Goal: Task Accomplishment & Management: Use online tool/utility

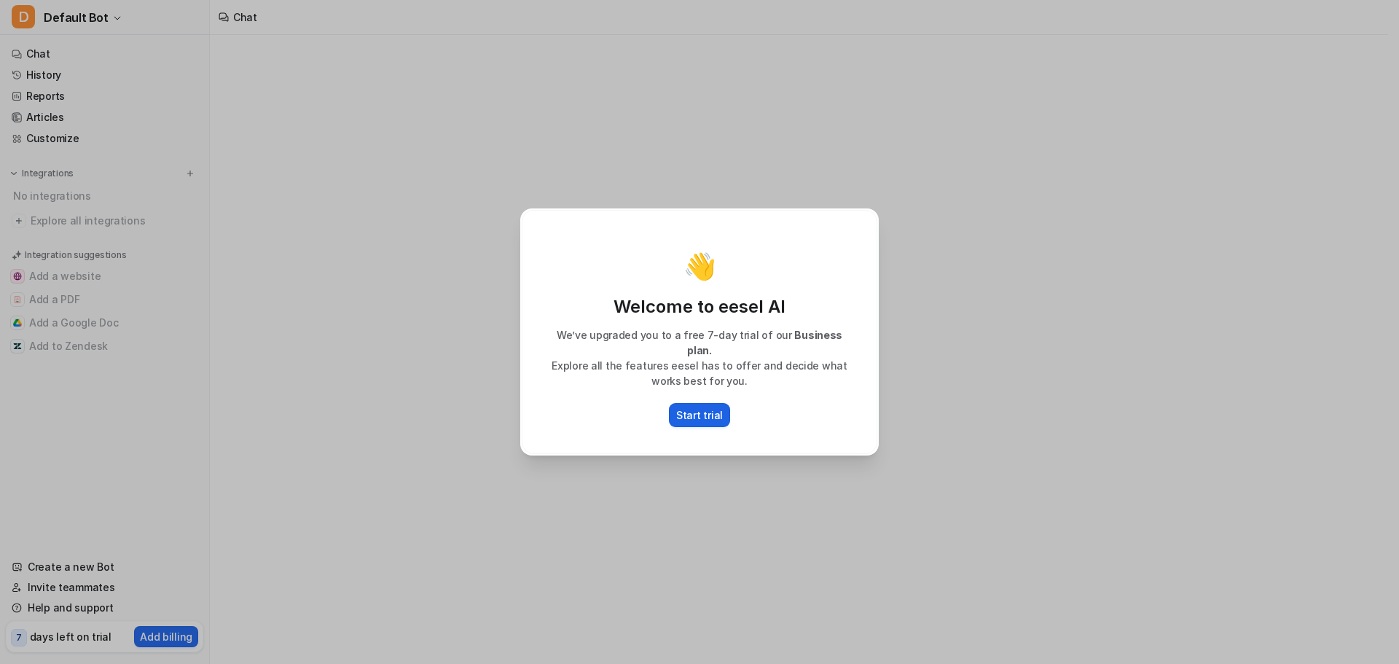
click at [708, 410] on p "Start trial" at bounding box center [699, 414] width 47 height 15
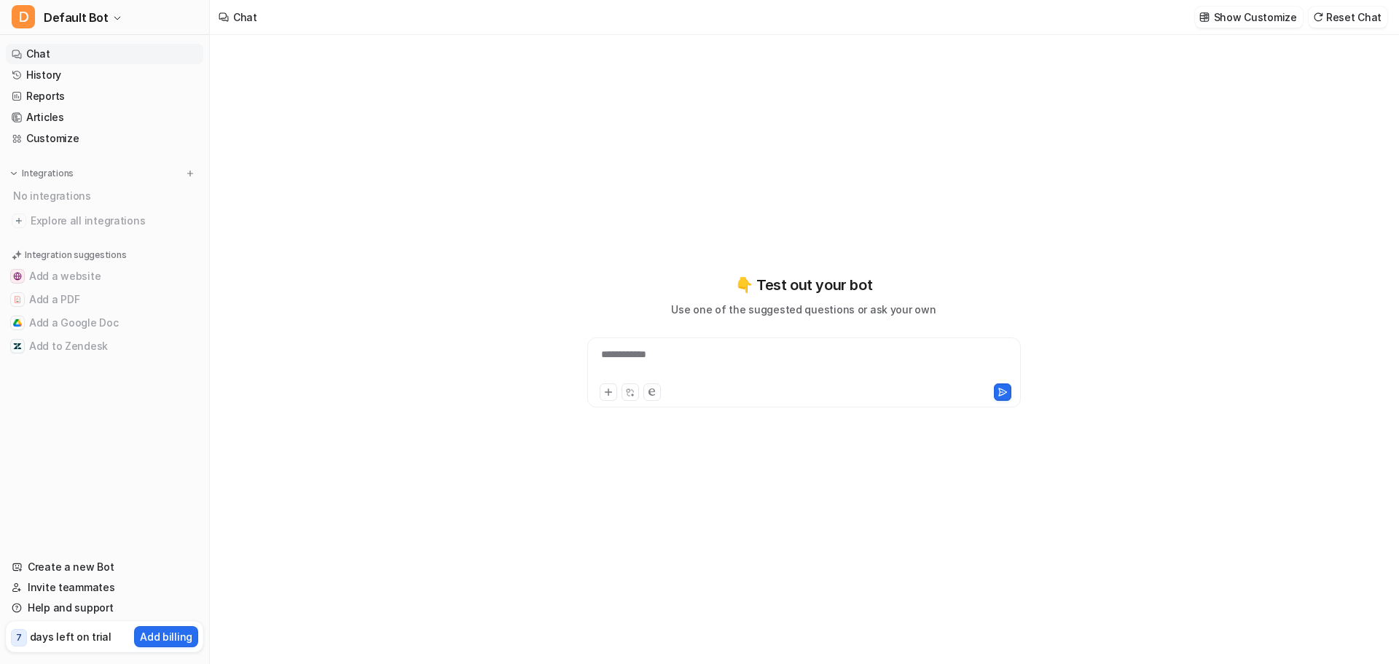
type textarea "**********"
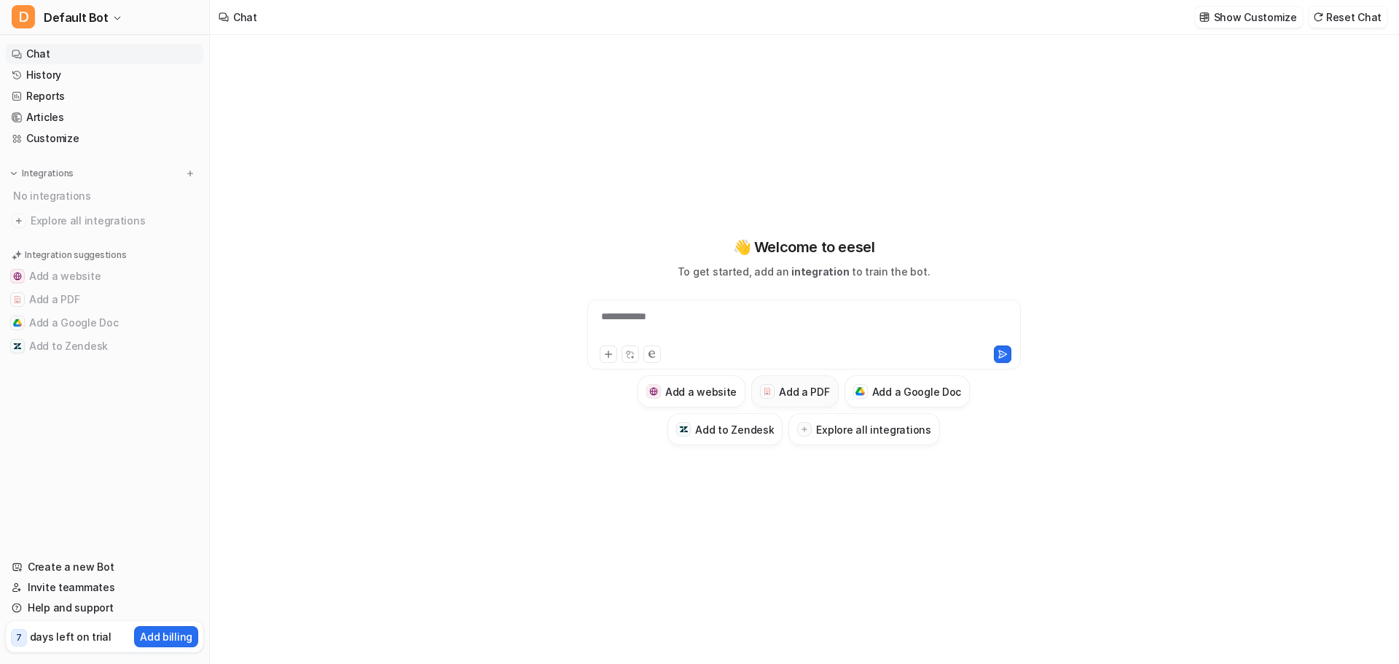
click at [813, 396] on h3 "Add a PDF" at bounding box center [804, 391] width 50 height 15
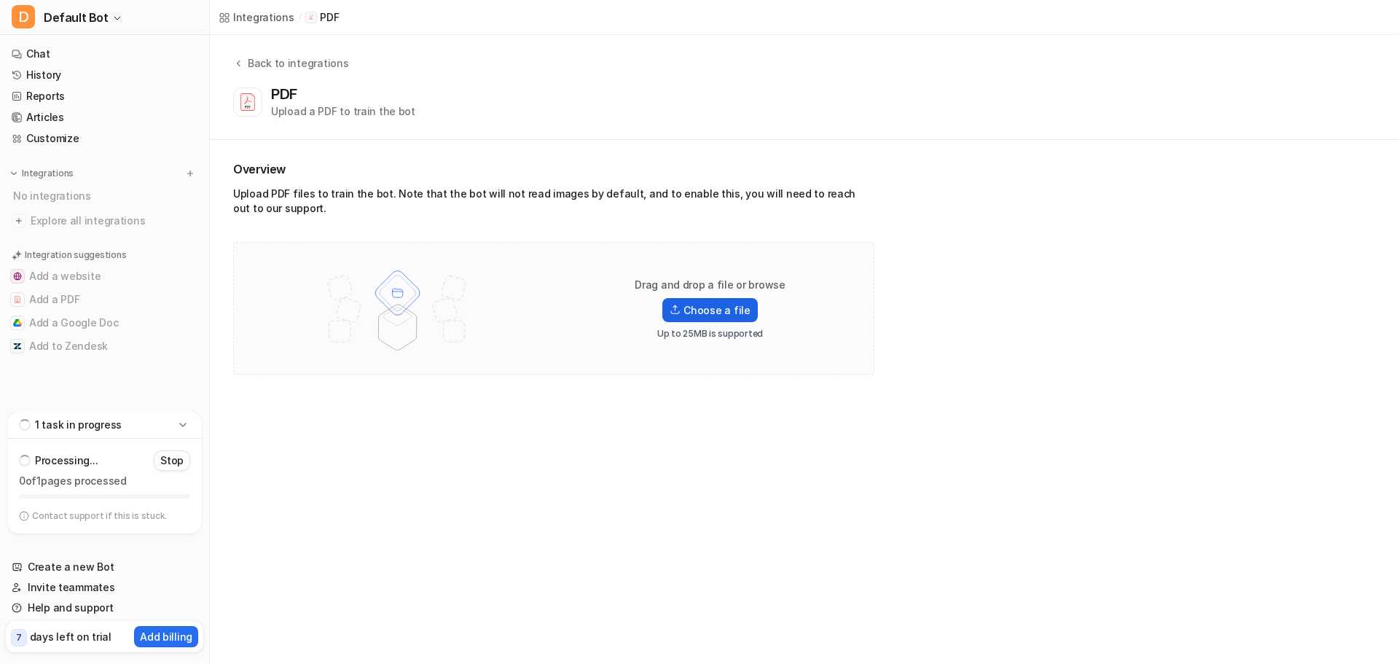
click at [741, 315] on label "Choose a file" at bounding box center [709, 310] width 95 height 24
click at [0, 0] on input "Choose a file" at bounding box center [0, 0] width 0 height 0
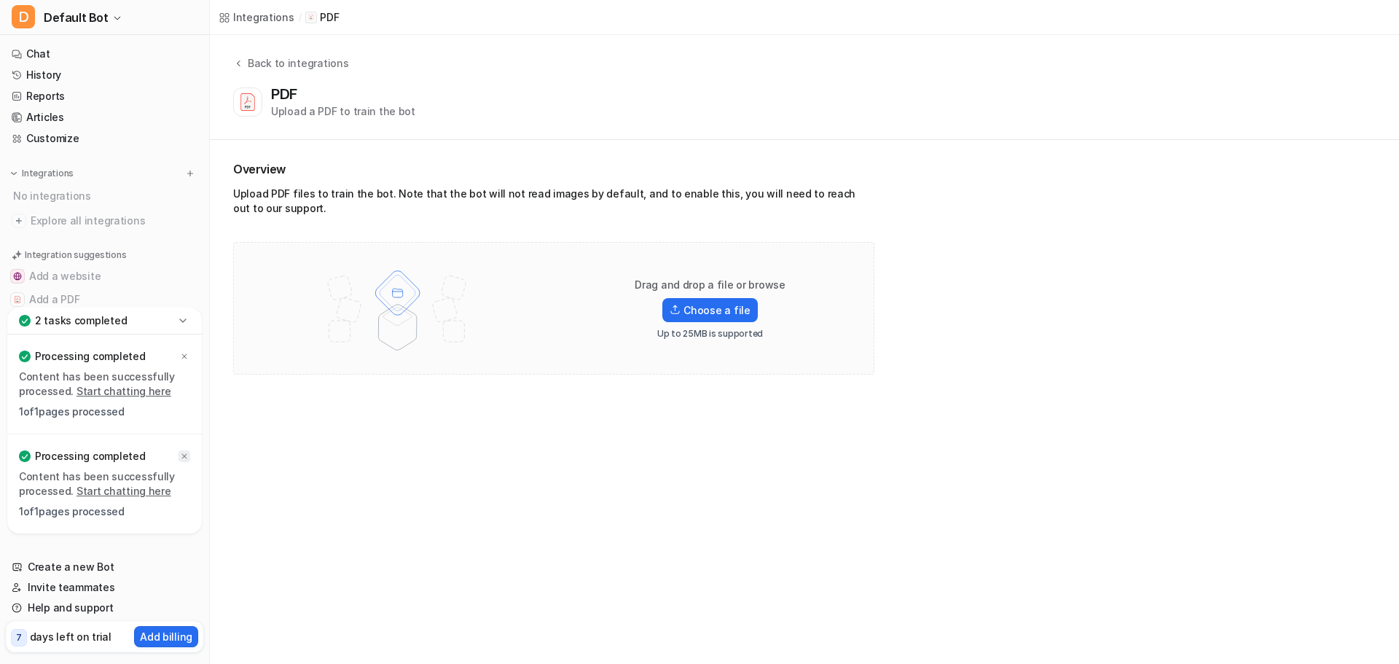
click at [186, 455] on icon at bounding box center [184, 456] width 5 height 5
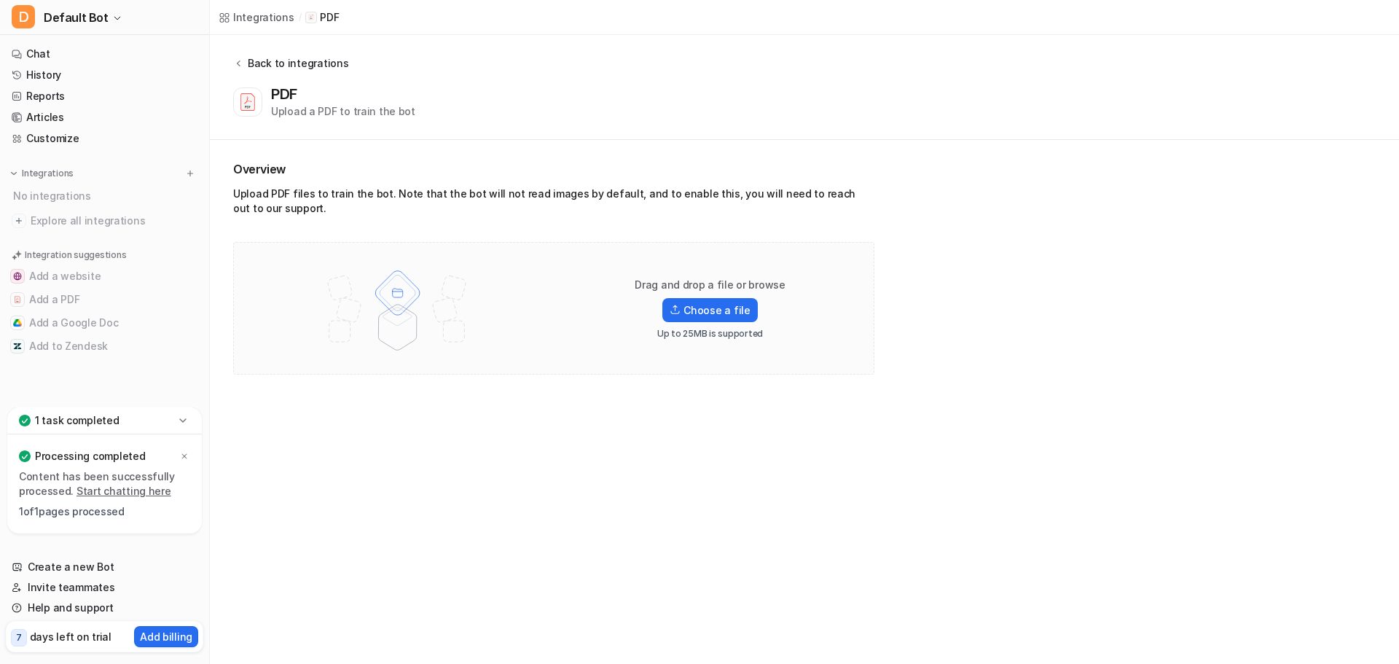
click at [240, 60] on icon at bounding box center [238, 63] width 10 height 11
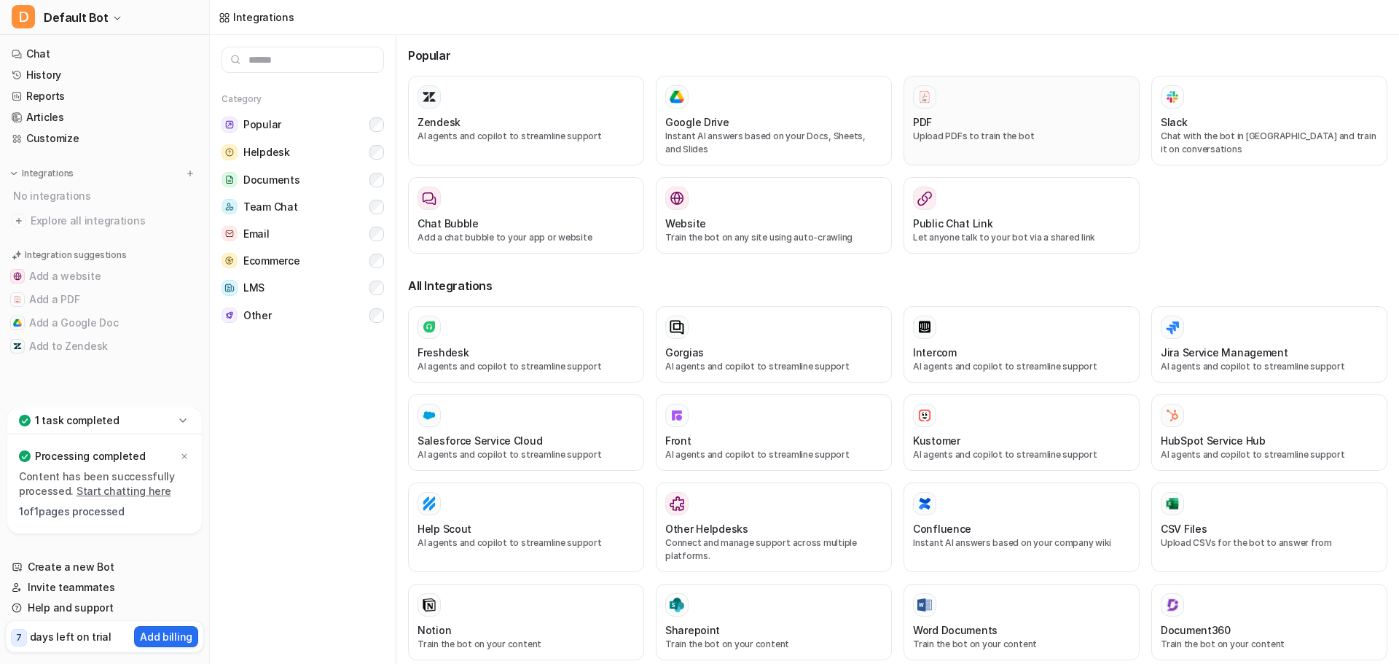
click at [1030, 115] on div "PDF" at bounding box center [1021, 121] width 217 height 15
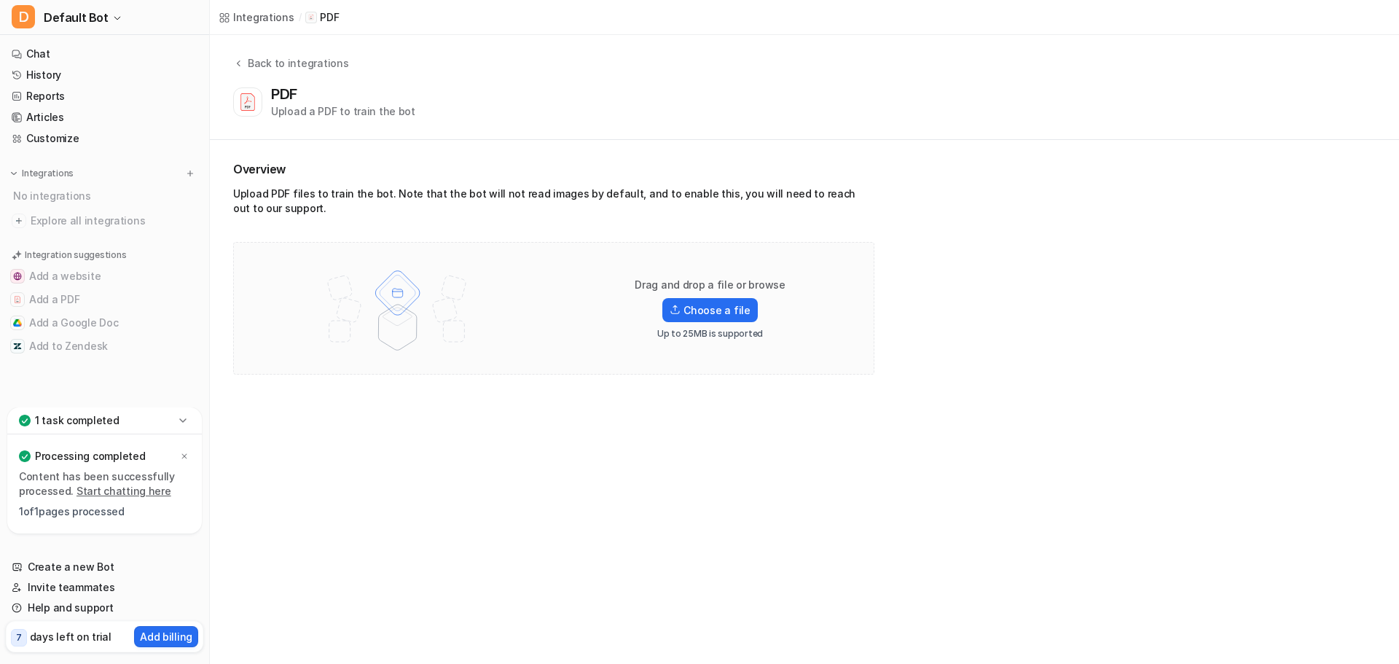
click at [103, 423] on p "1 task completed" at bounding box center [77, 420] width 85 height 15
click at [82, 522] on p "1 task completed" at bounding box center [77, 519] width 85 height 15
click at [55, 52] on link "Chat" at bounding box center [104, 54] width 197 height 20
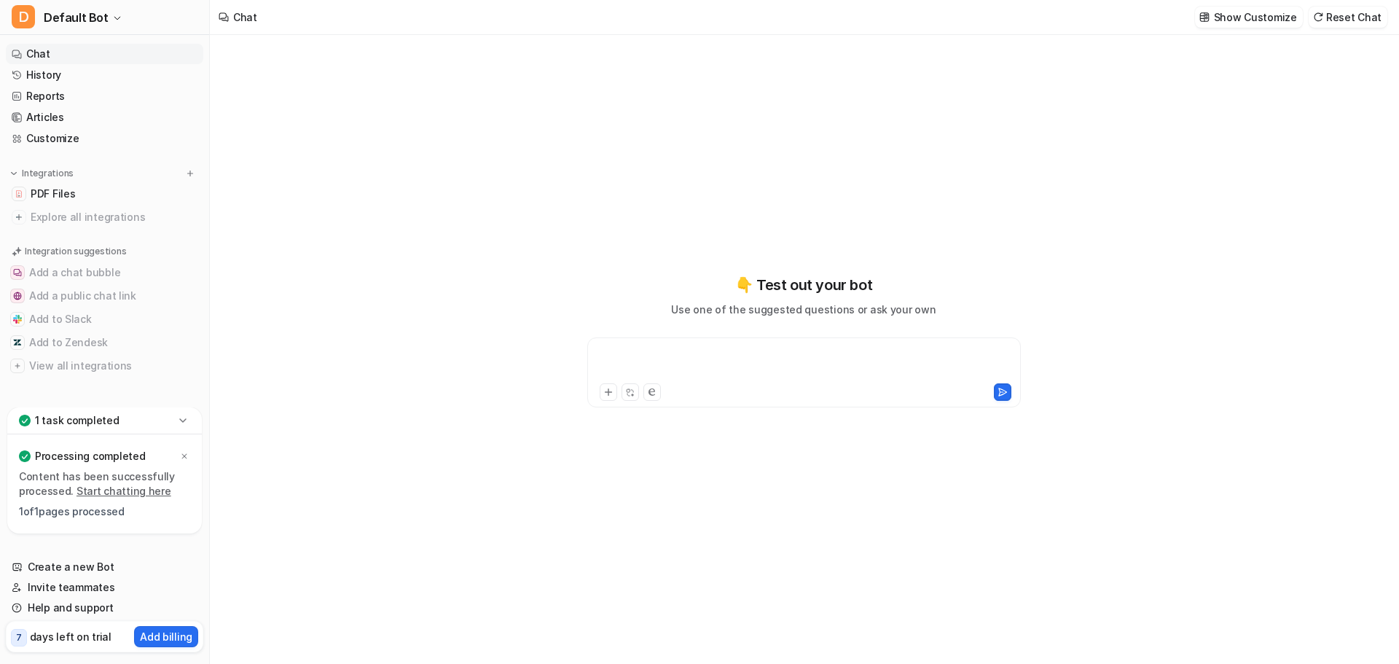
click at [714, 361] on div at bounding box center [804, 364] width 426 height 34
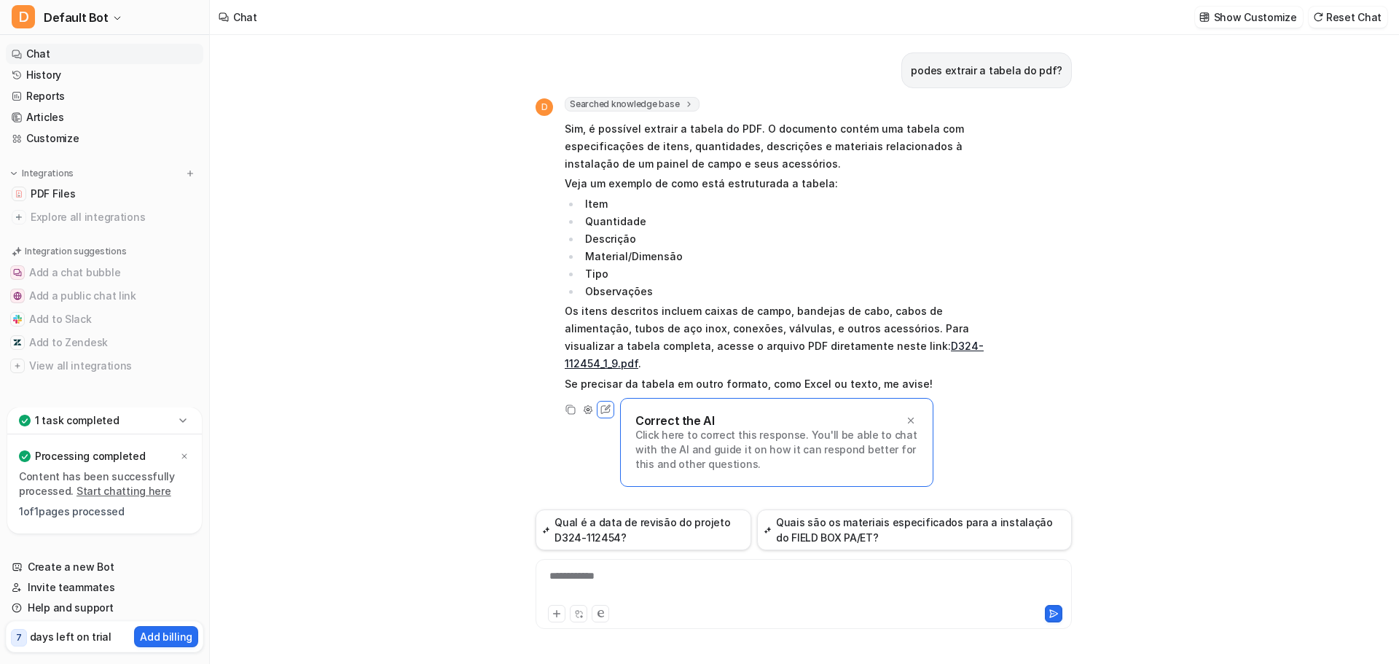
click at [903, 346] on link "D324-112454_1_9.pdf" at bounding box center [774, 355] width 419 height 30
click at [699, 577] on div "**********" at bounding box center [803, 585] width 529 height 34
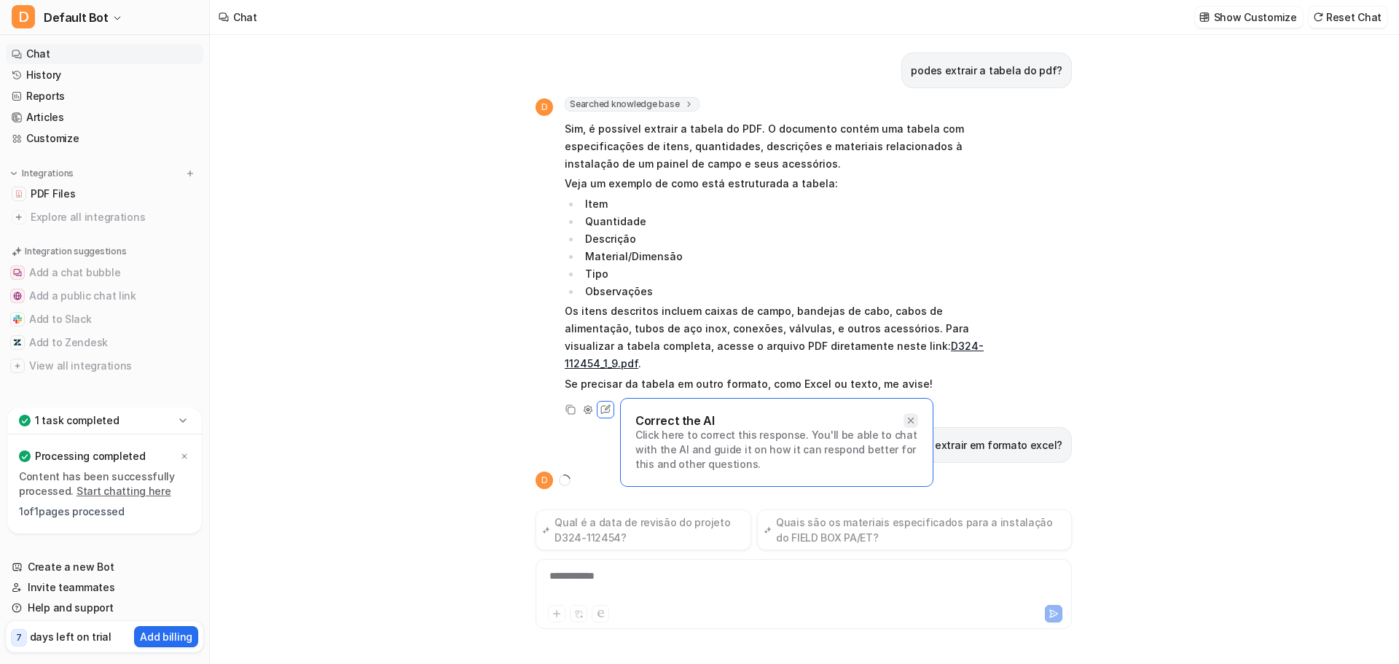
click at [909, 418] on icon at bounding box center [911, 421] width 6 height 6
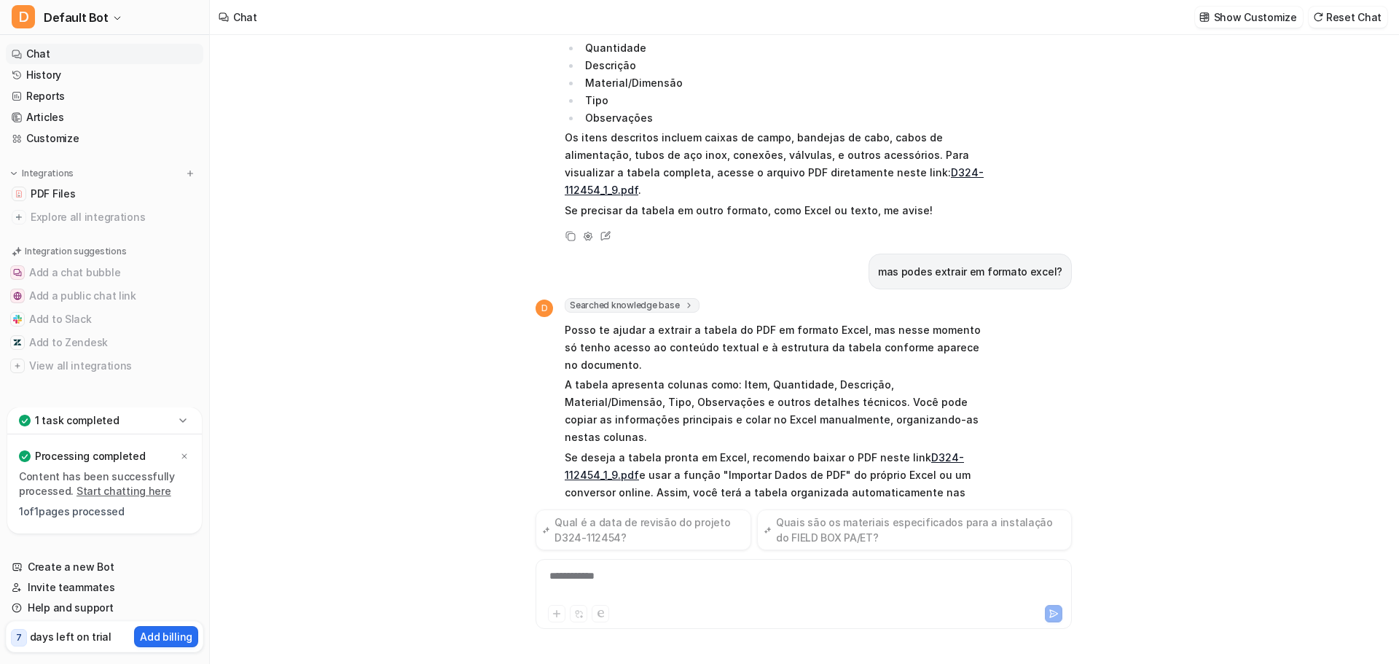
scroll to position [194, 0]
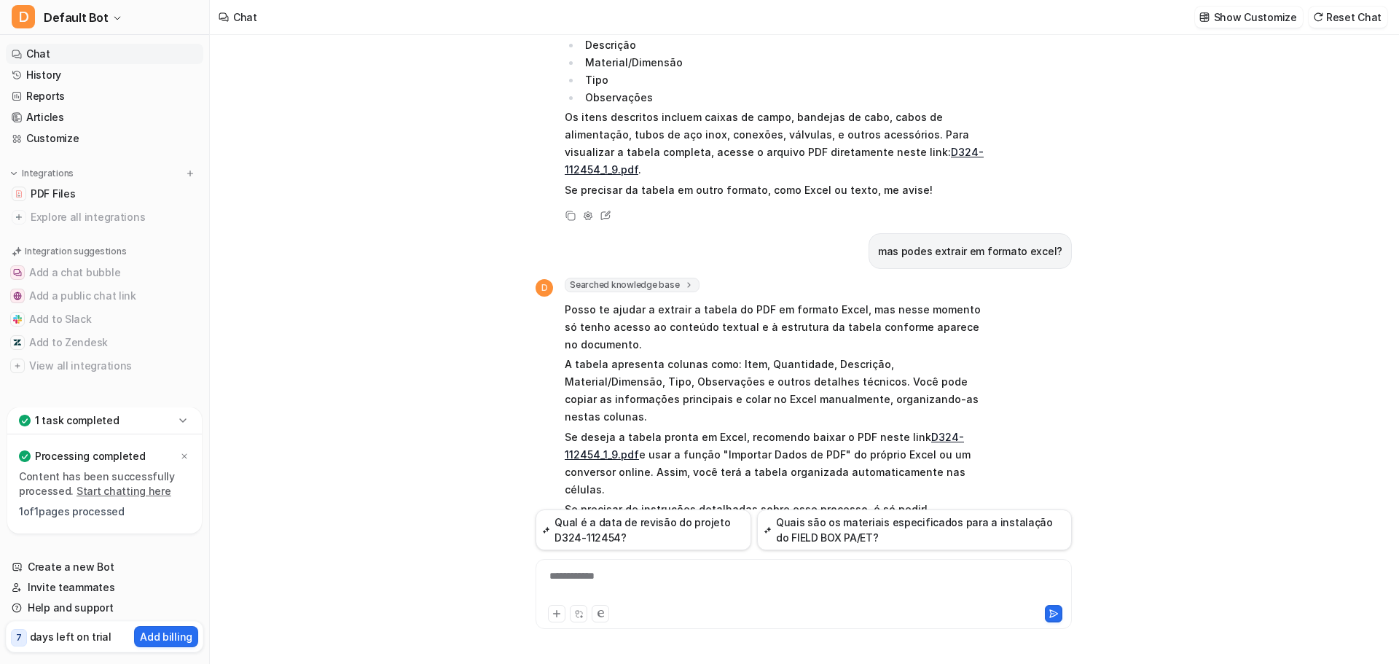
click at [603, 573] on div "**********" at bounding box center [803, 585] width 529 height 34
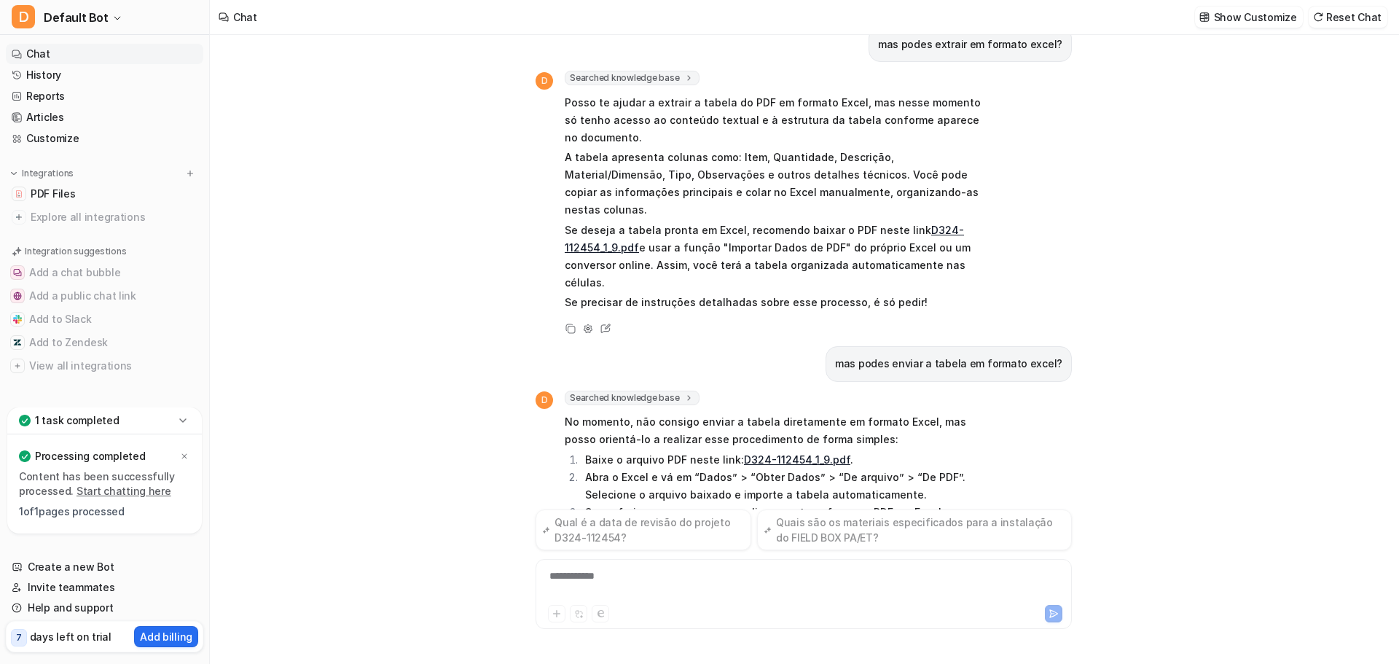
scroll to position [423, 0]
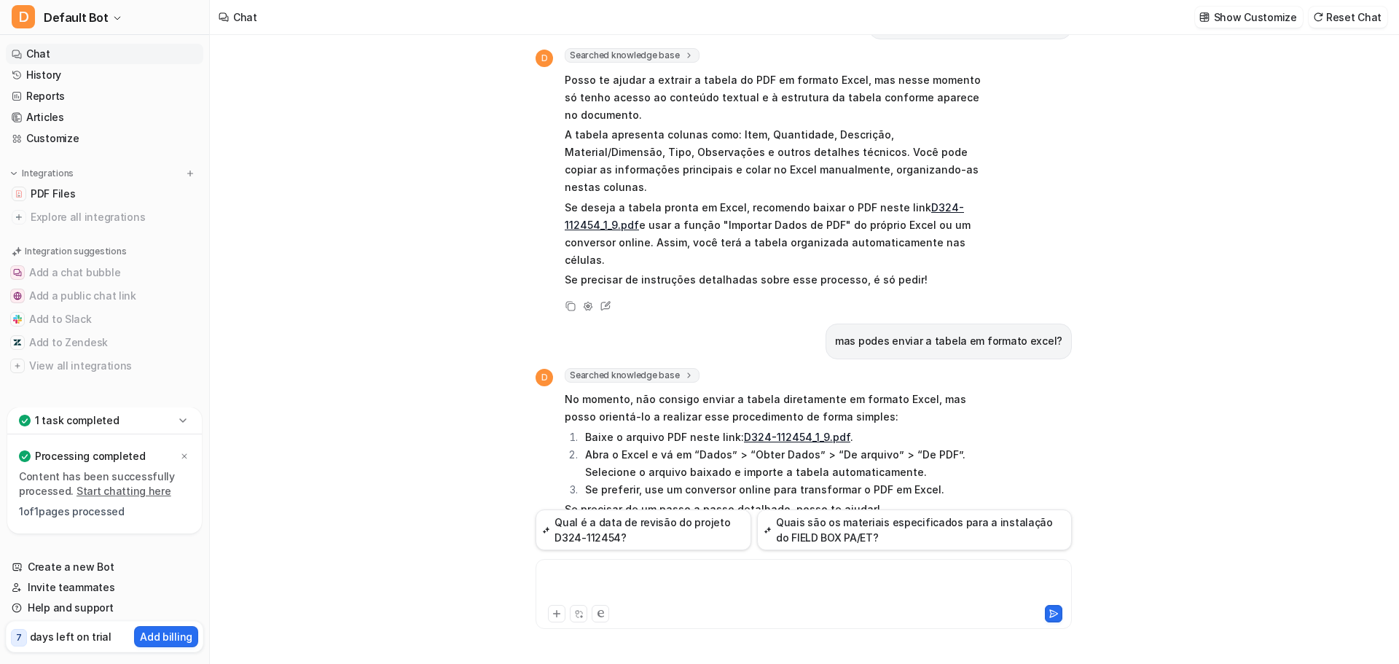
click at [762, 584] on div at bounding box center [803, 585] width 529 height 34
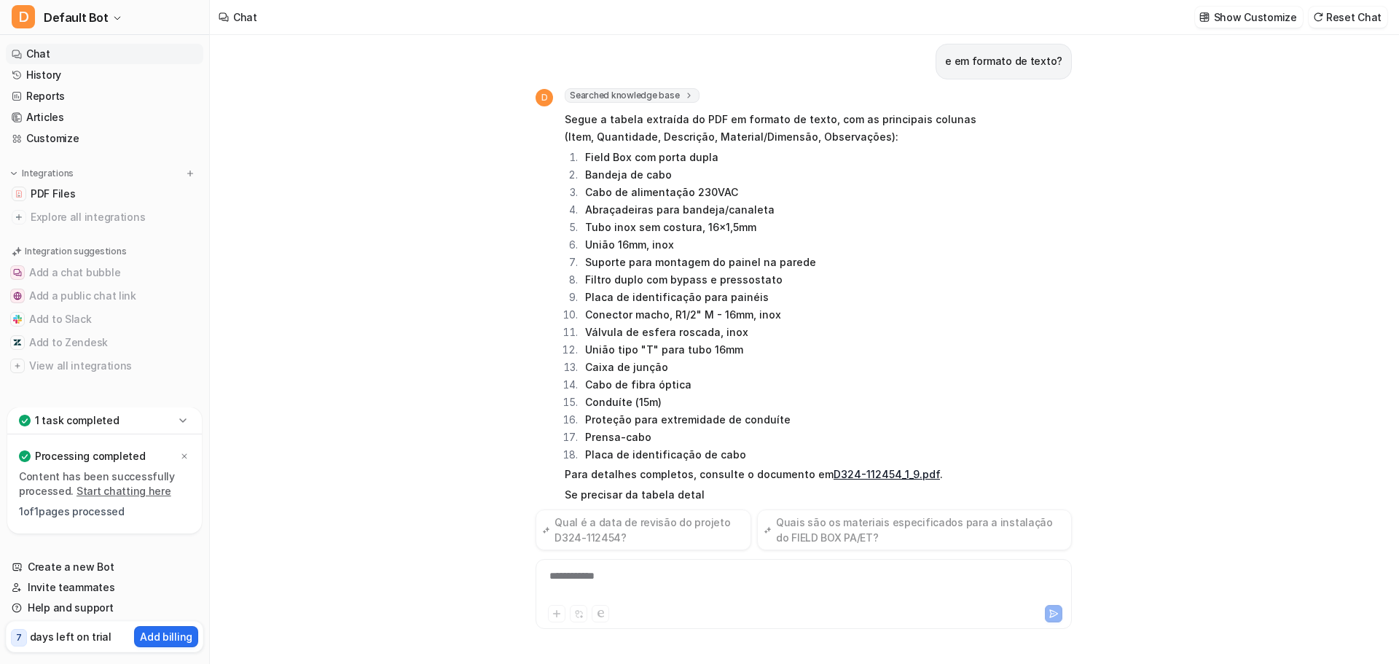
scroll to position [918, 0]
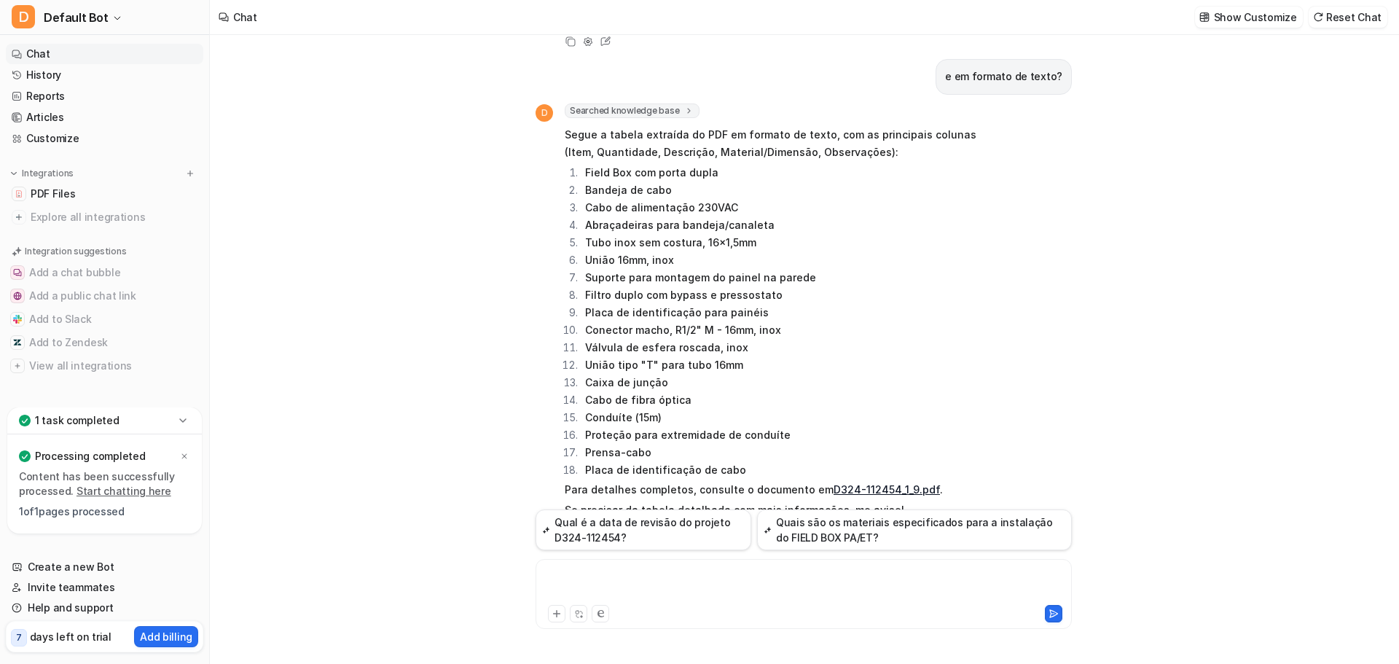
click at [712, 582] on div at bounding box center [803, 585] width 529 height 34
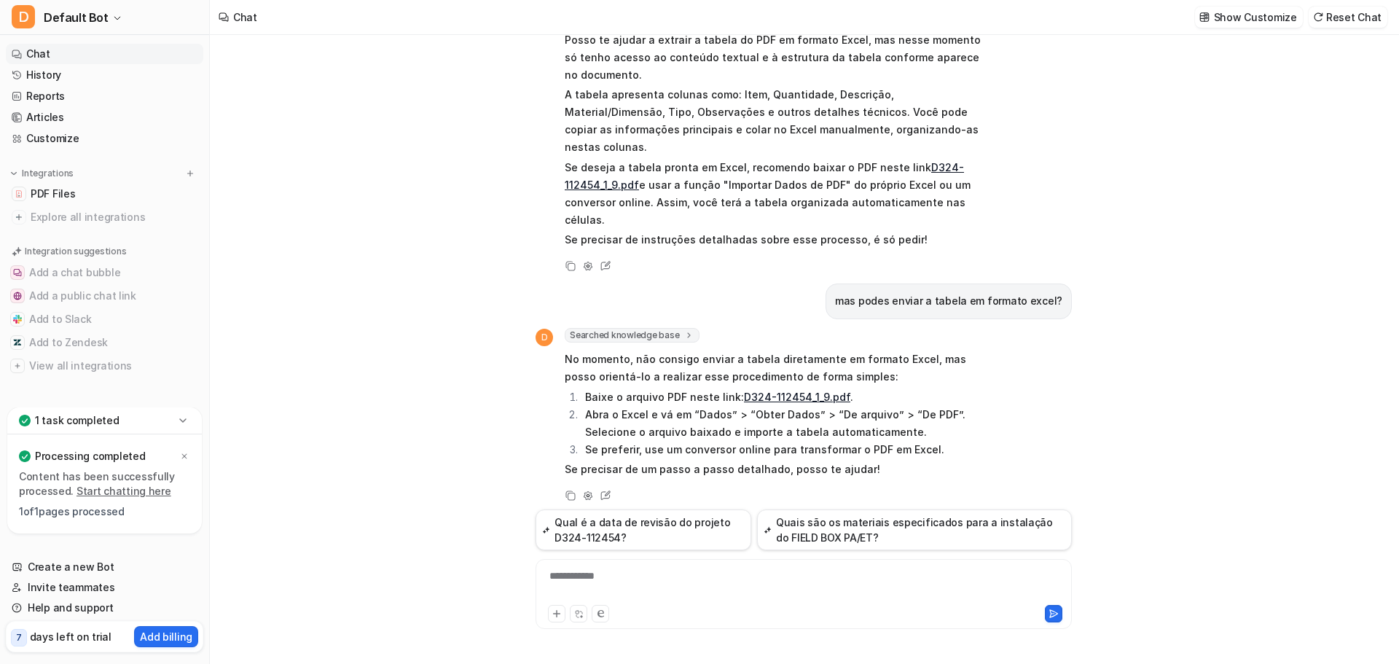
scroll to position [394, 0]
